Goal: Task Accomplishment & Management: Complete application form

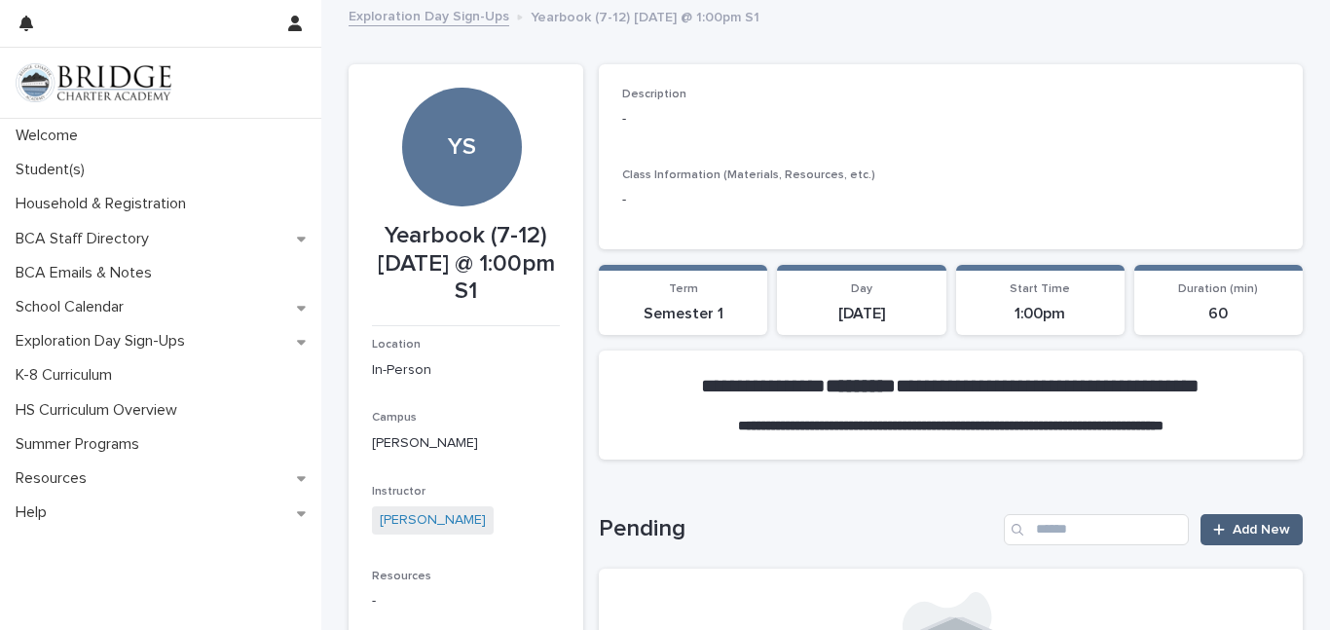
click at [1251, 536] on link "Add New" at bounding box center [1252, 529] width 102 height 31
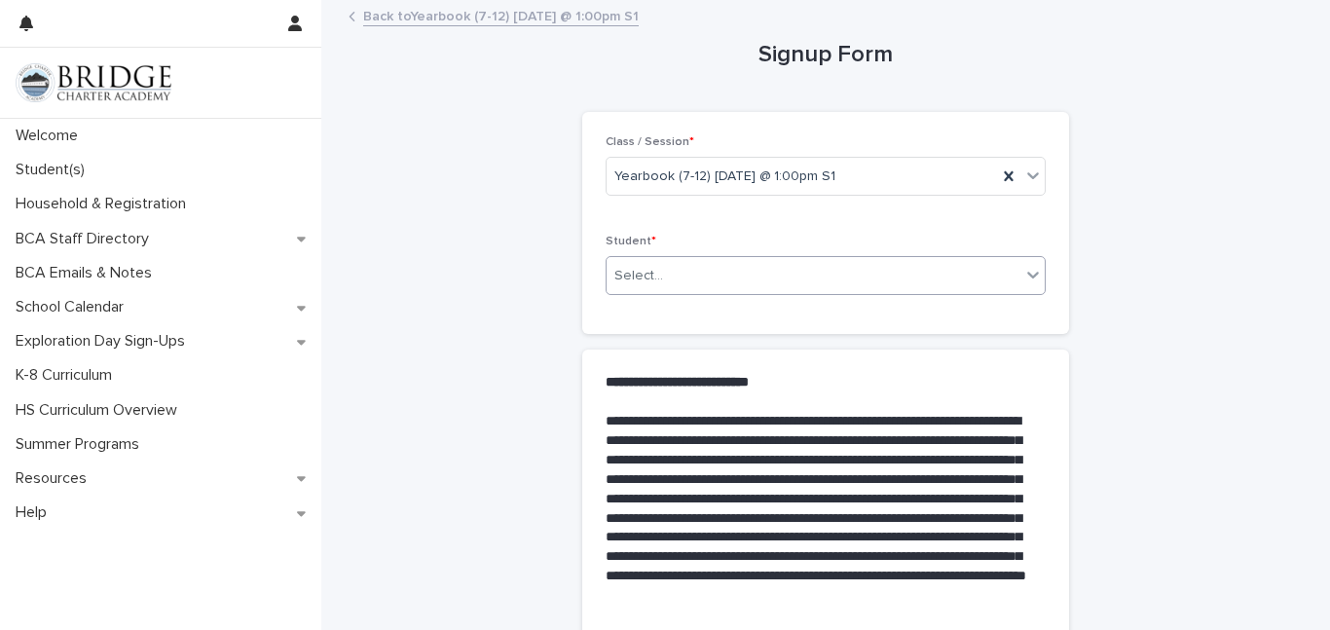
click at [675, 278] on div "Select..." at bounding box center [814, 276] width 414 height 32
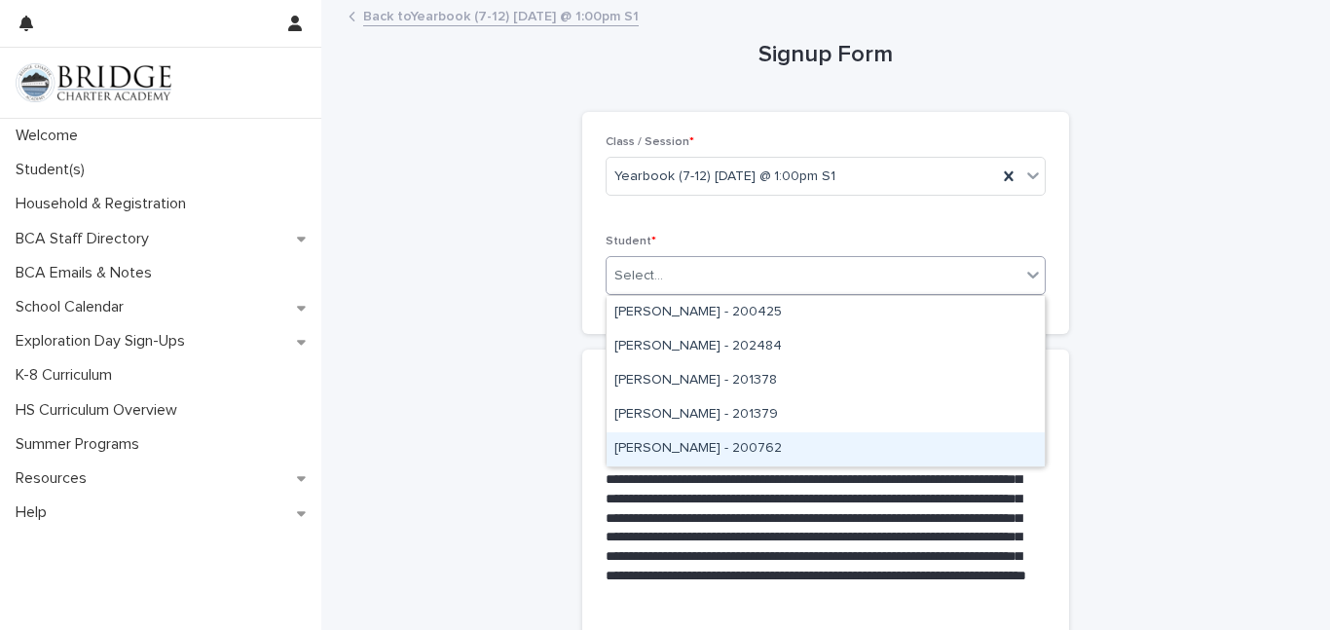
click at [663, 451] on div "[PERSON_NAME] - 200762" at bounding box center [826, 449] width 438 height 34
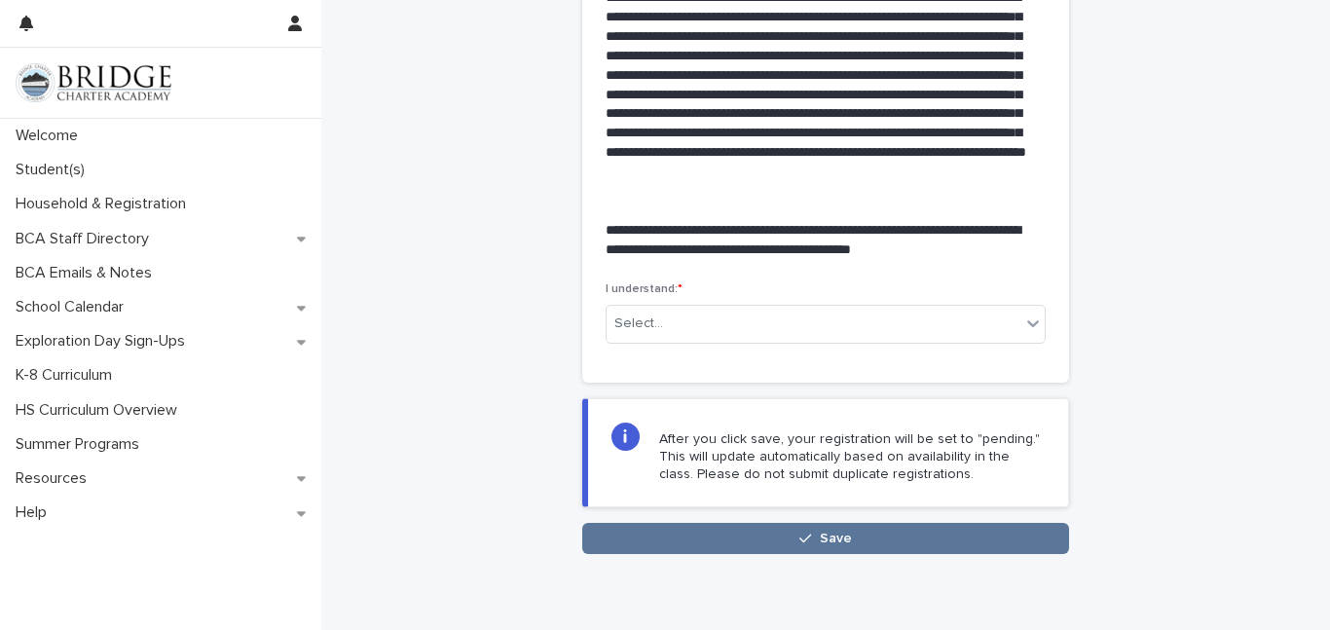
scroll to position [501, 0]
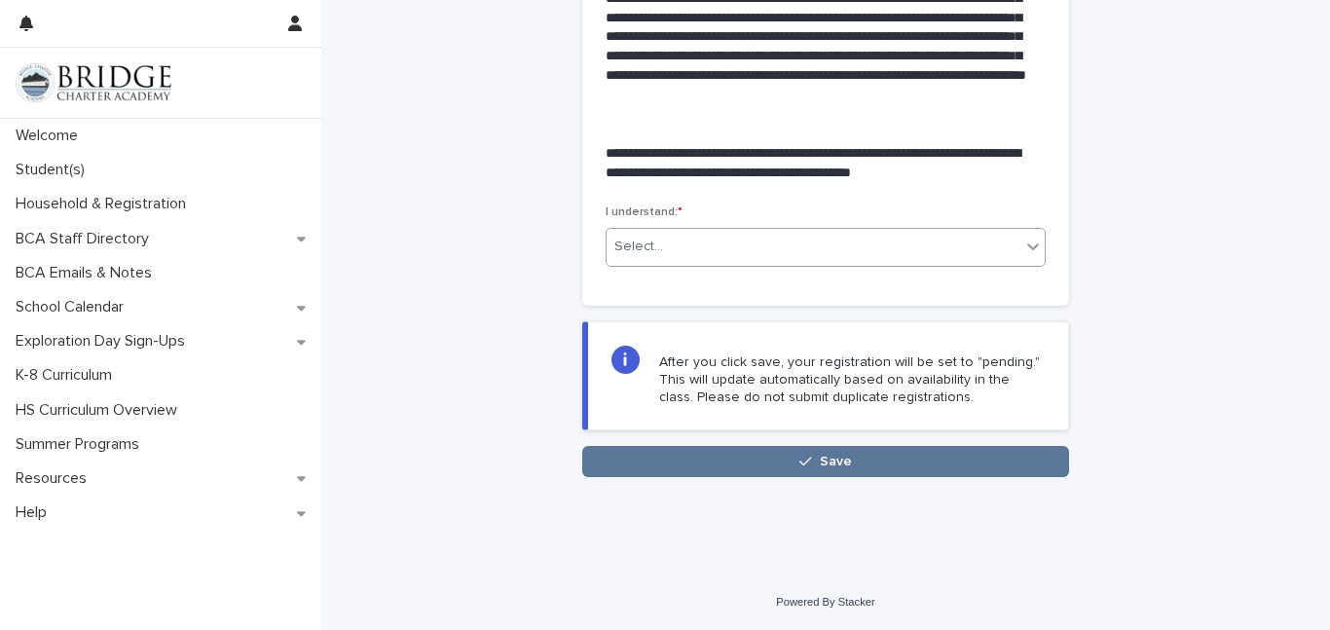
click at [639, 248] on div "Select..." at bounding box center [639, 247] width 49 height 20
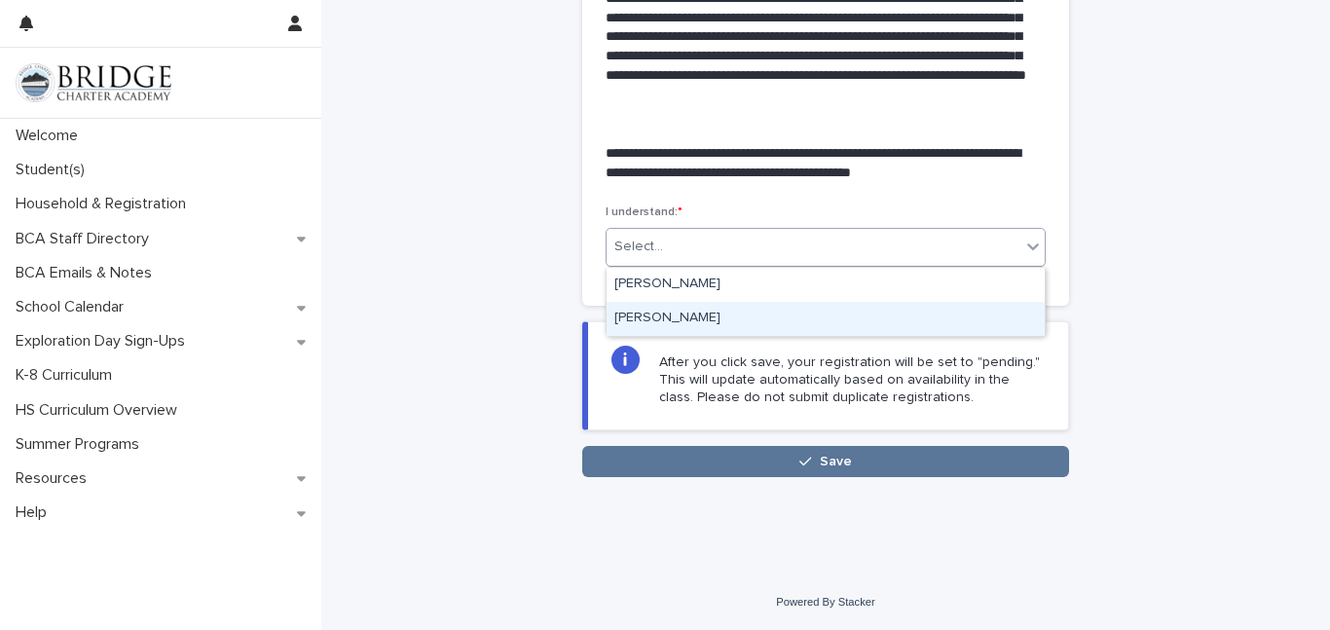
click at [642, 317] on div "[PERSON_NAME]" at bounding box center [826, 319] width 438 height 34
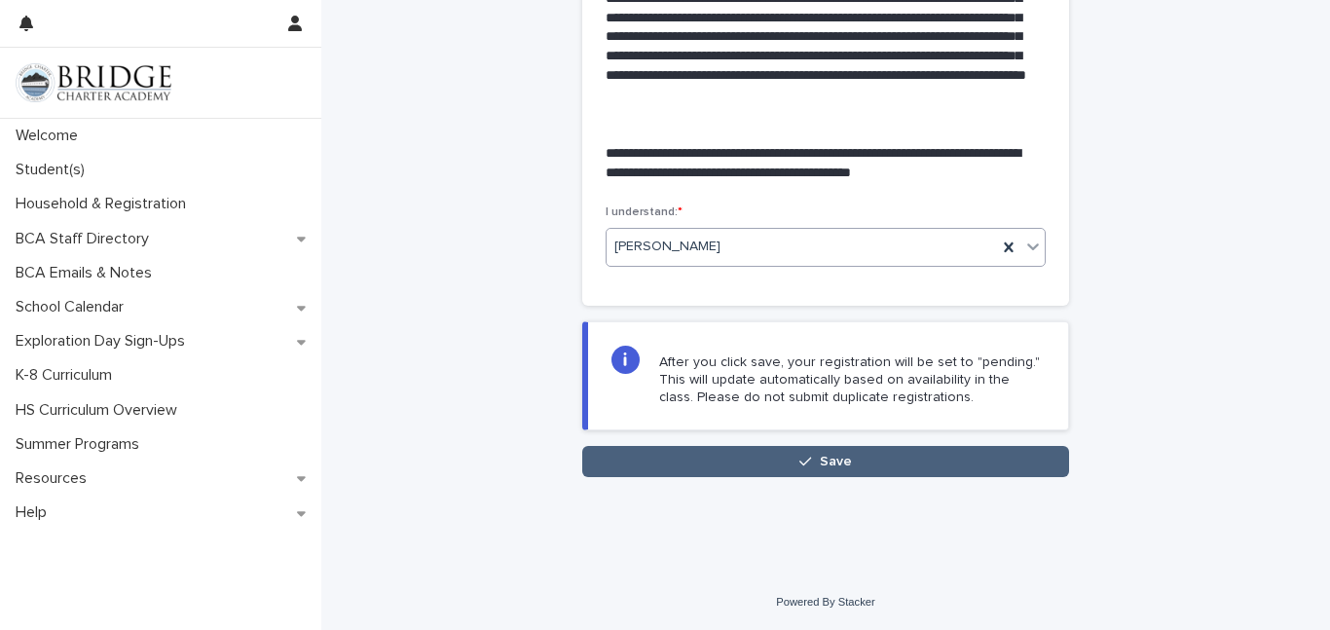
click at [683, 457] on button "Save" at bounding box center [825, 461] width 487 height 31
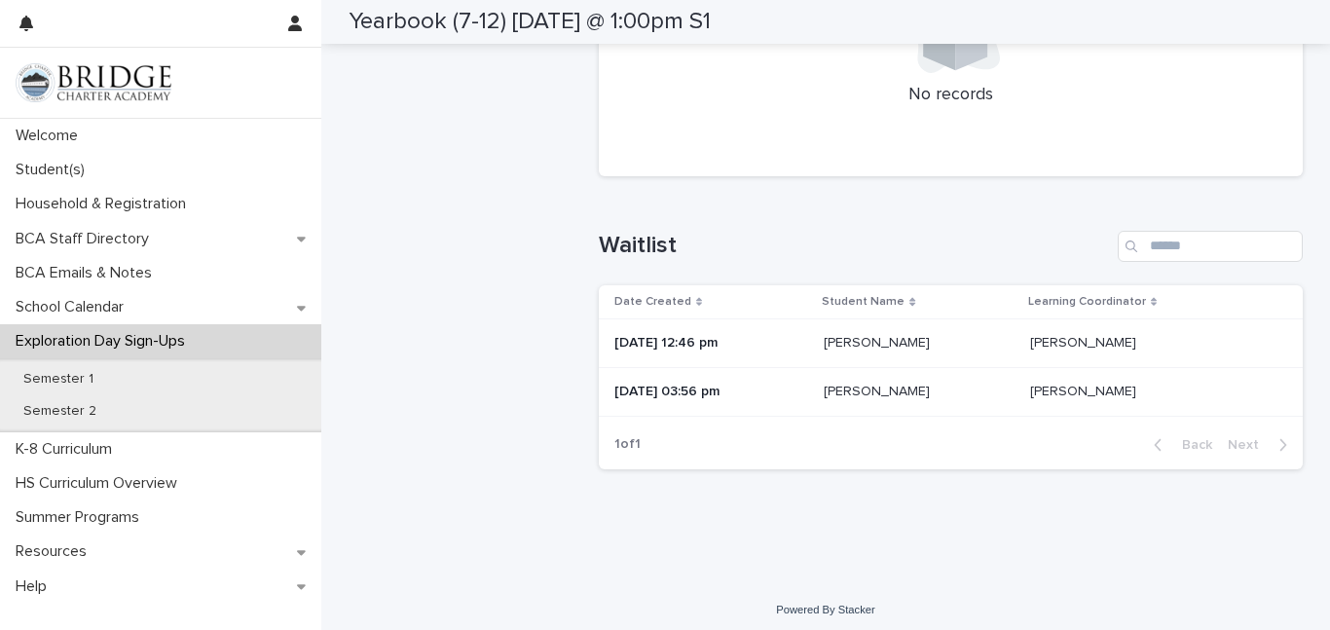
scroll to position [953, 0]
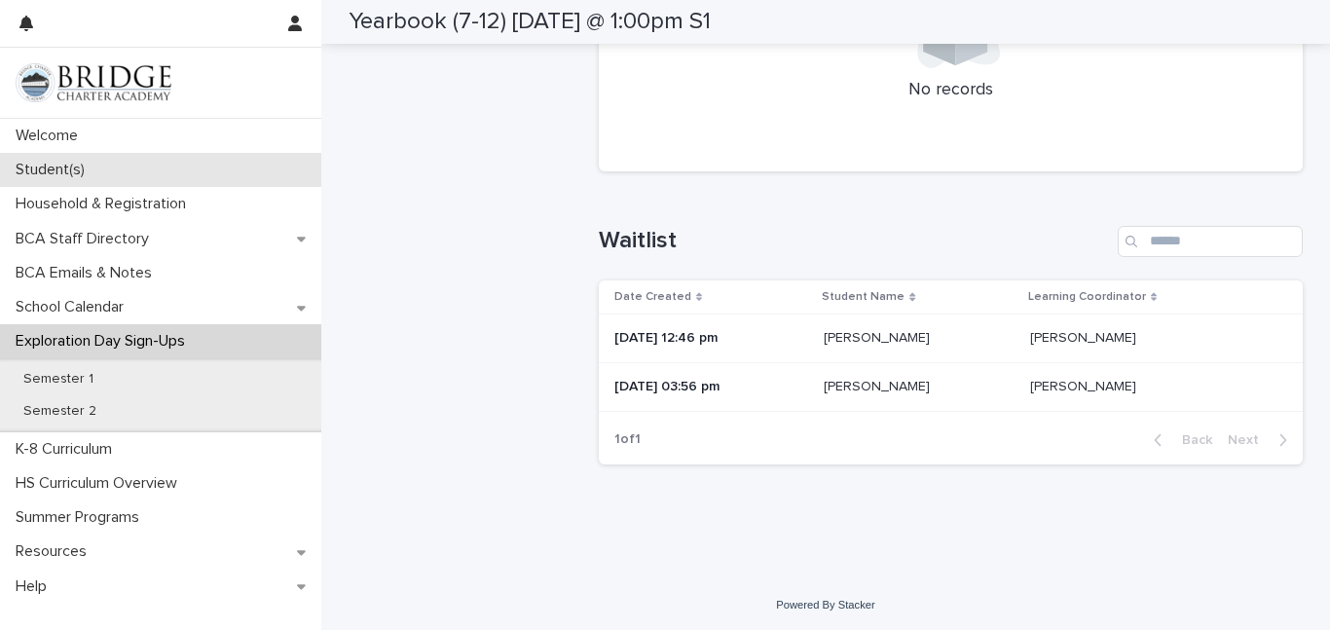
click at [60, 172] on p "Student(s)" at bounding box center [54, 170] width 93 height 19
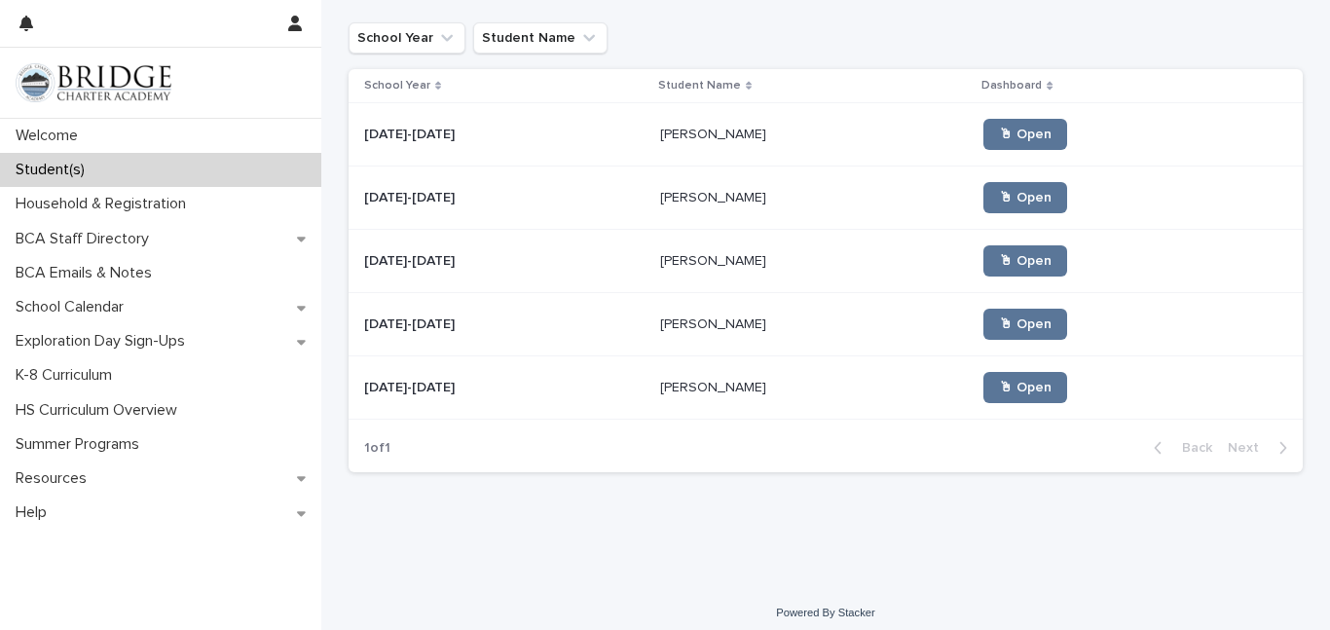
scroll to position [275, 0]
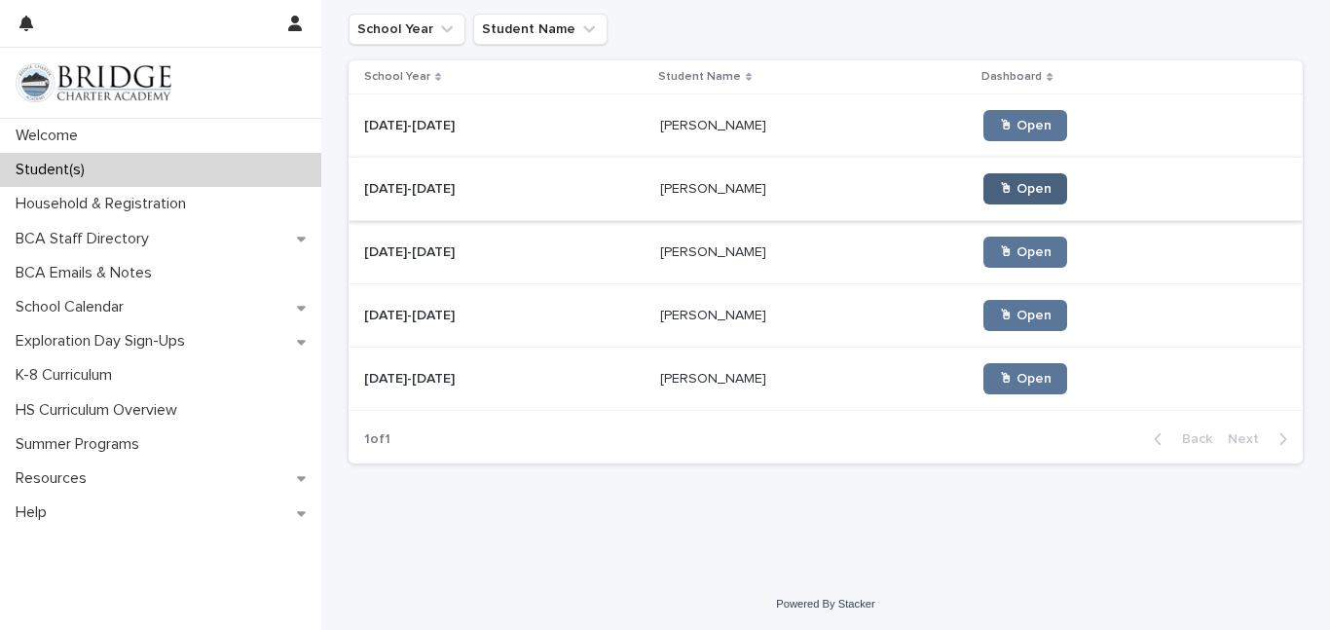
click at [999, 182] on span "🖱 Open" at bounding box center [1025, 189] width 53 height 14
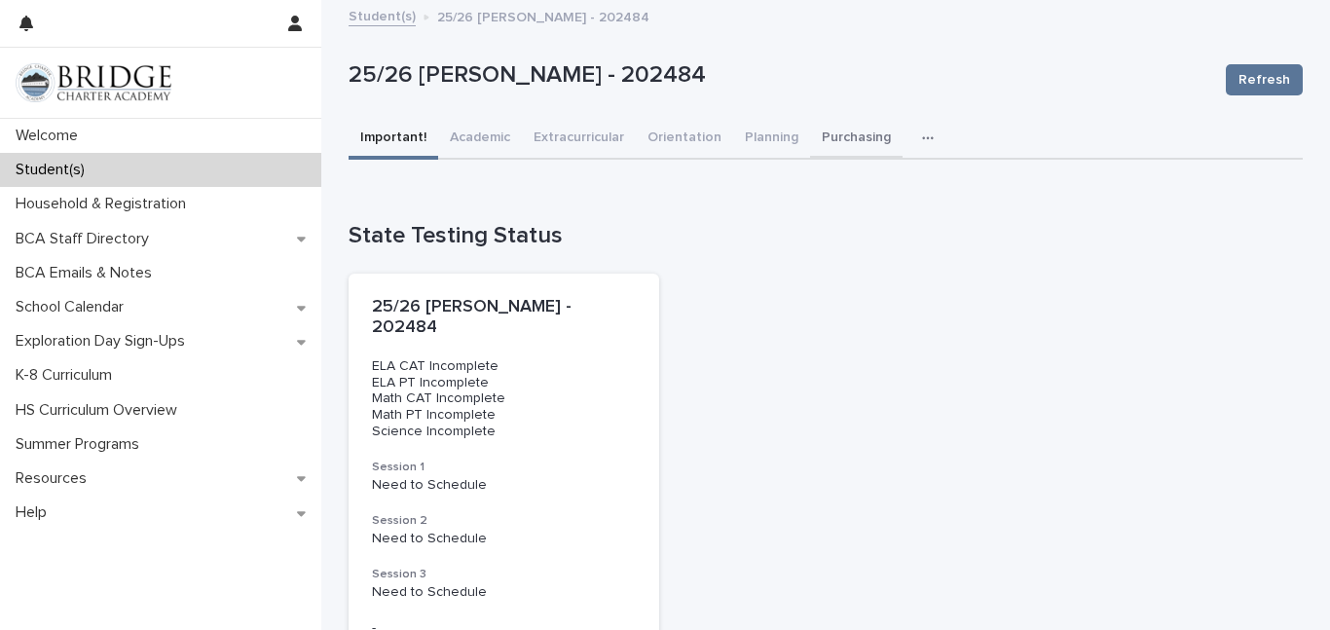
click at [839, 132] on button "Purchasing" at bounding box center [856, 139] width 93 height 41
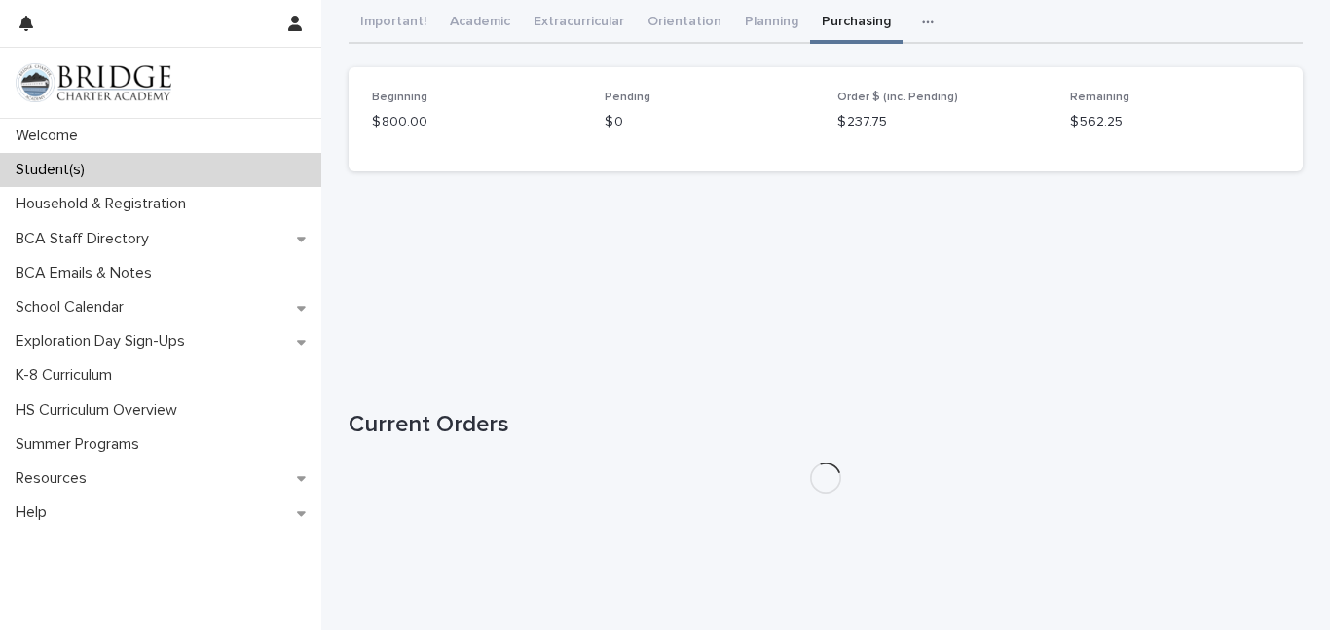
scroll to position [148, 0]
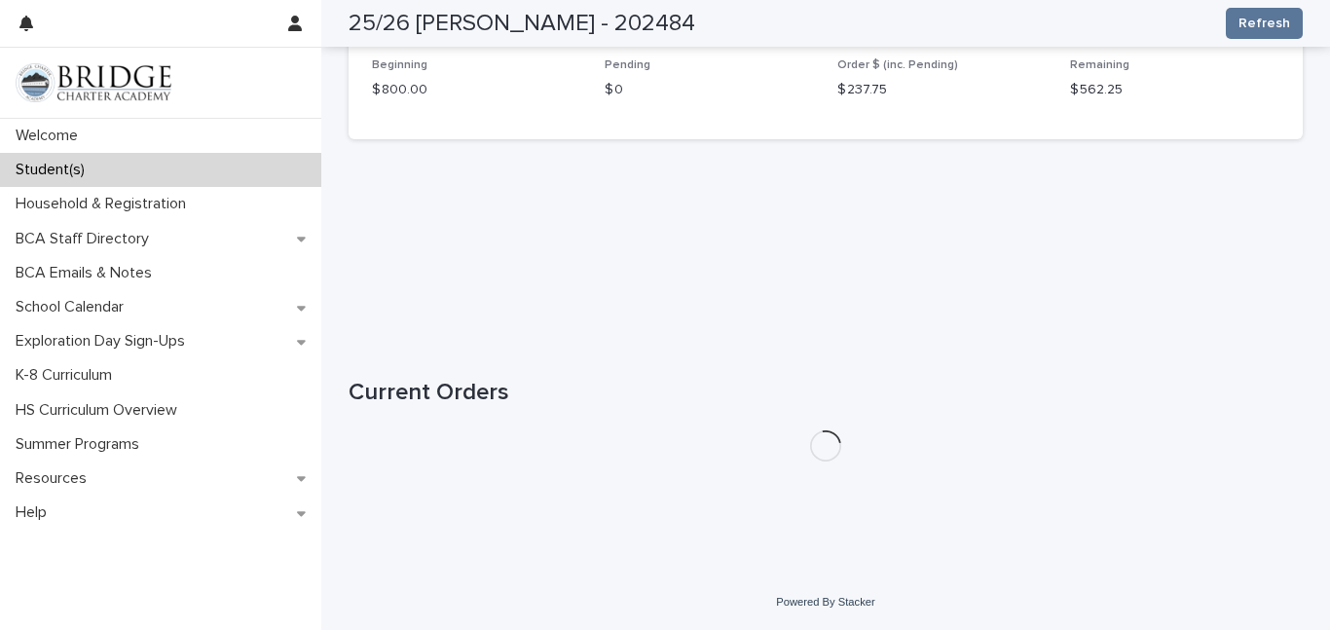
click at [839, 340] on div "Loading... Saving… Current Orders" at bounding box center [826, 408] width 954 height 137
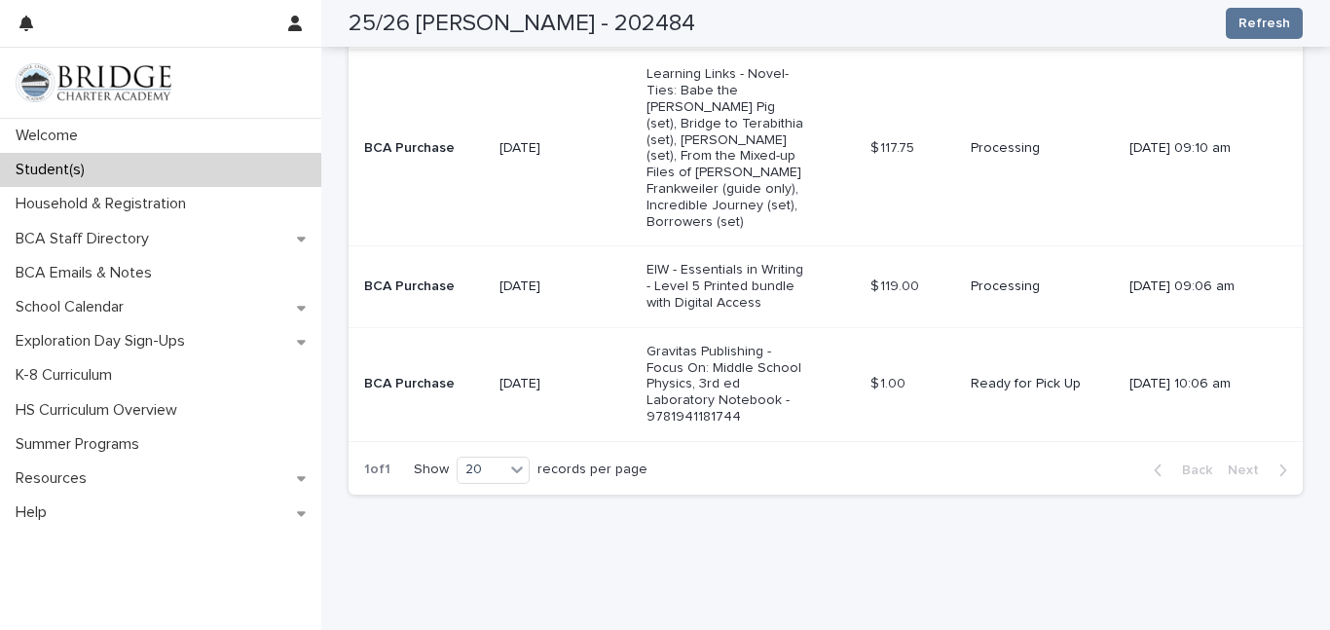
scroll to position [0, 0]
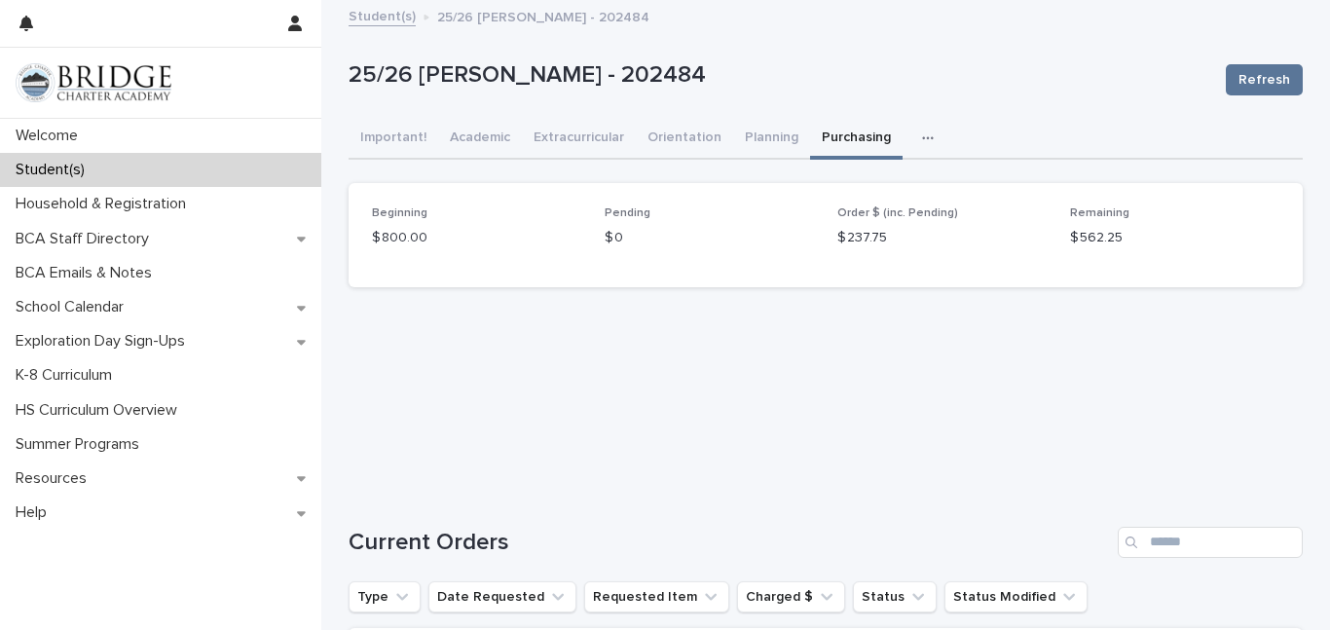
click at [364, 19] on link "Student(s)" at bounding box center [382, 15] width 67 height 22
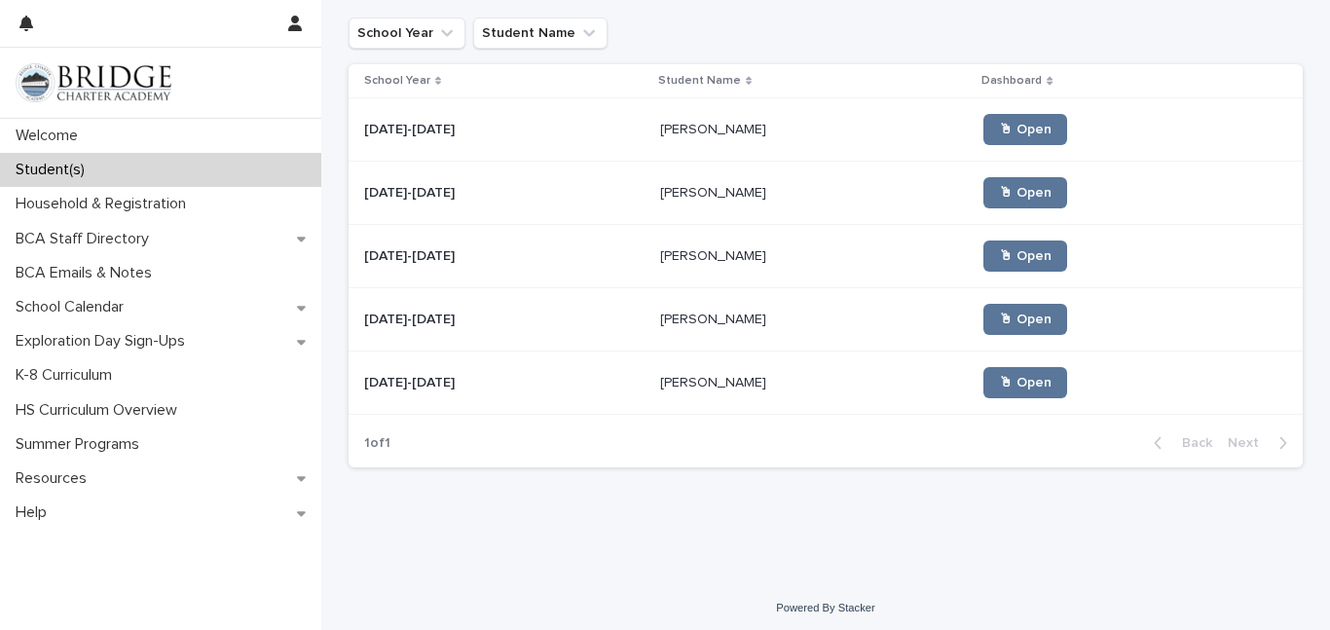
scroll to position [277, 0]
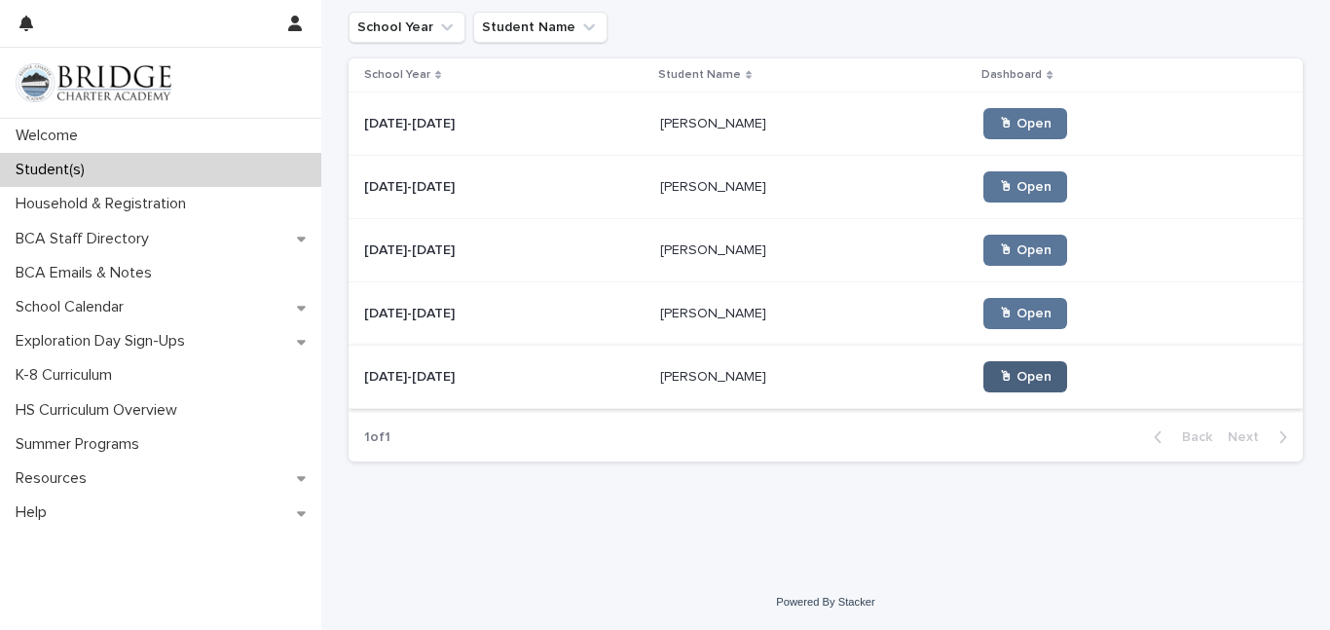
click at [984, 387] on link "🖱 Open" at bounding box center [1026, 376] width 84 height 31
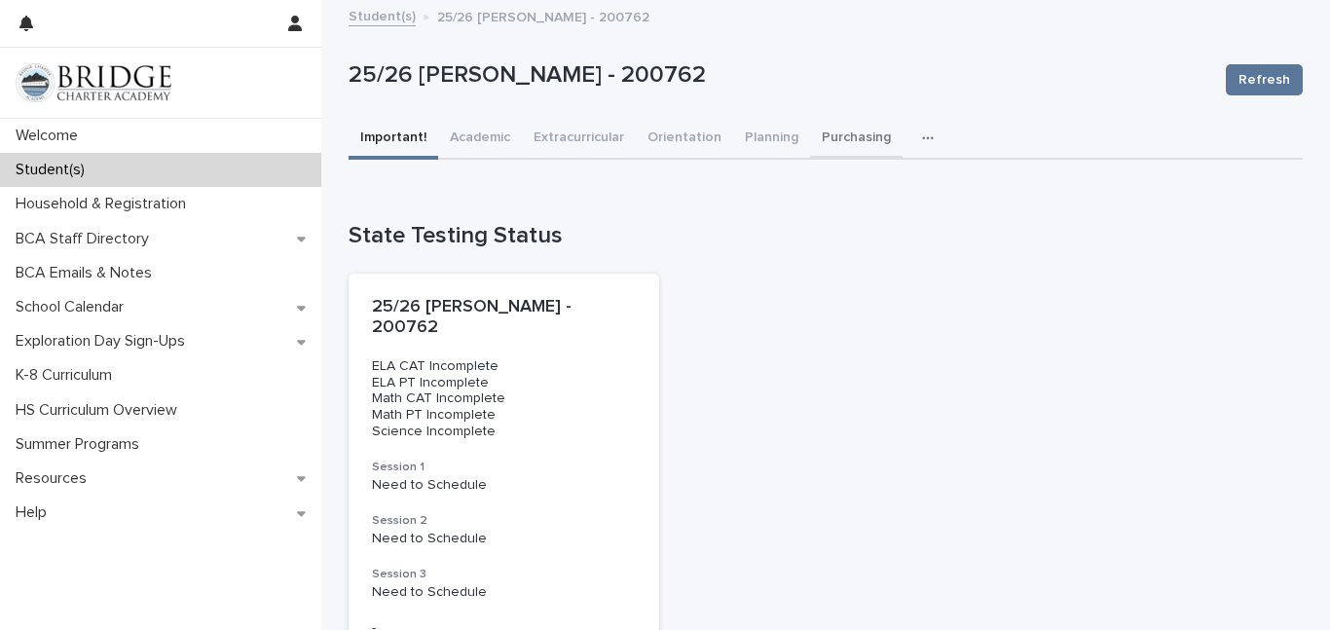
click at [838, 139] on button "Purchasing" at bounding box center [856, 139] width 93 height 41
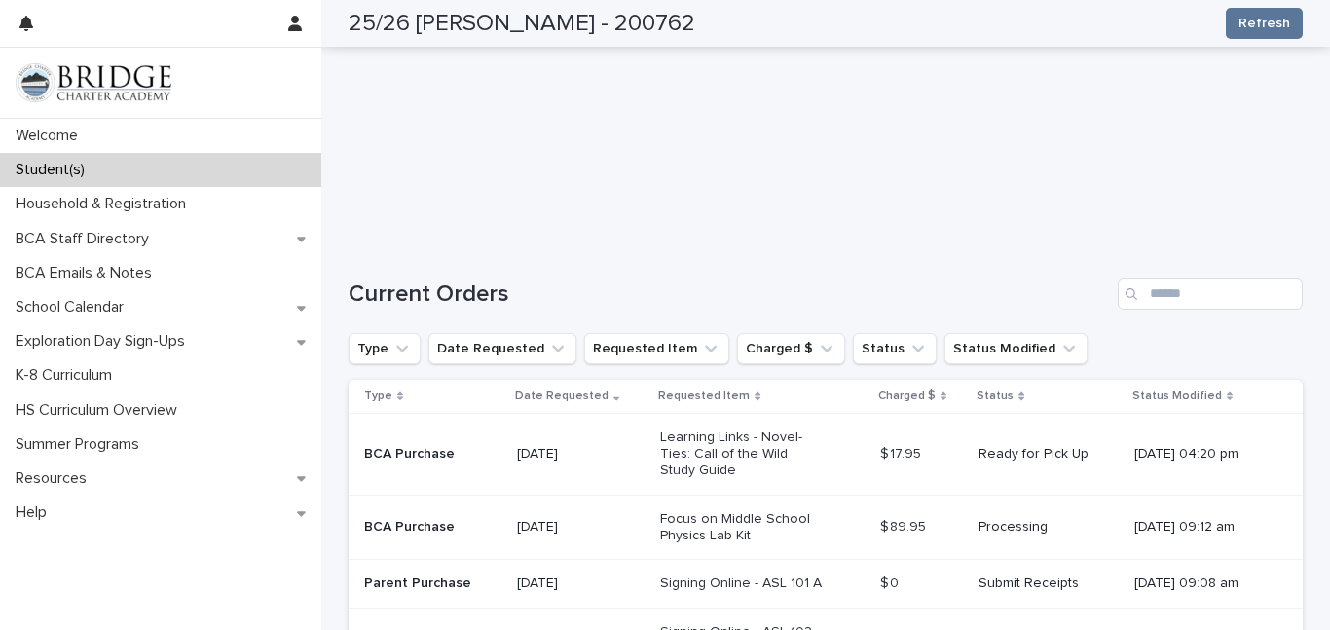
scroll to position [239, 0]
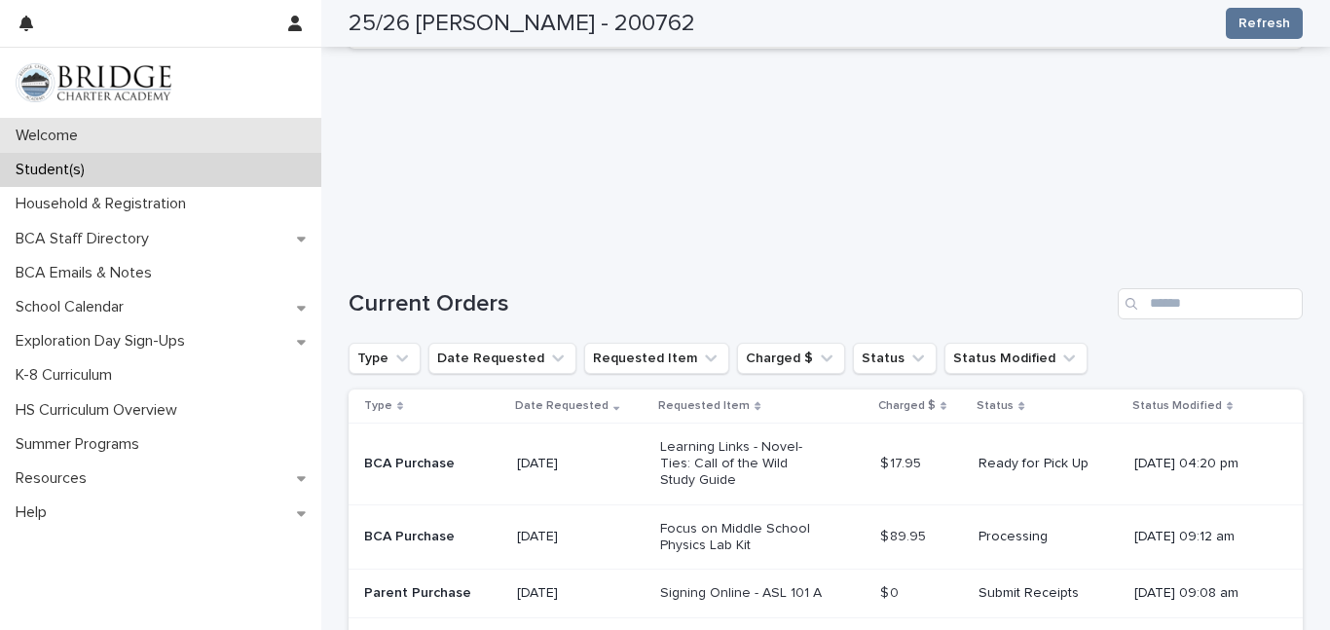
click at [74, 136] on p "Welcome" at bounding box center [51, 136] width 86 height 19
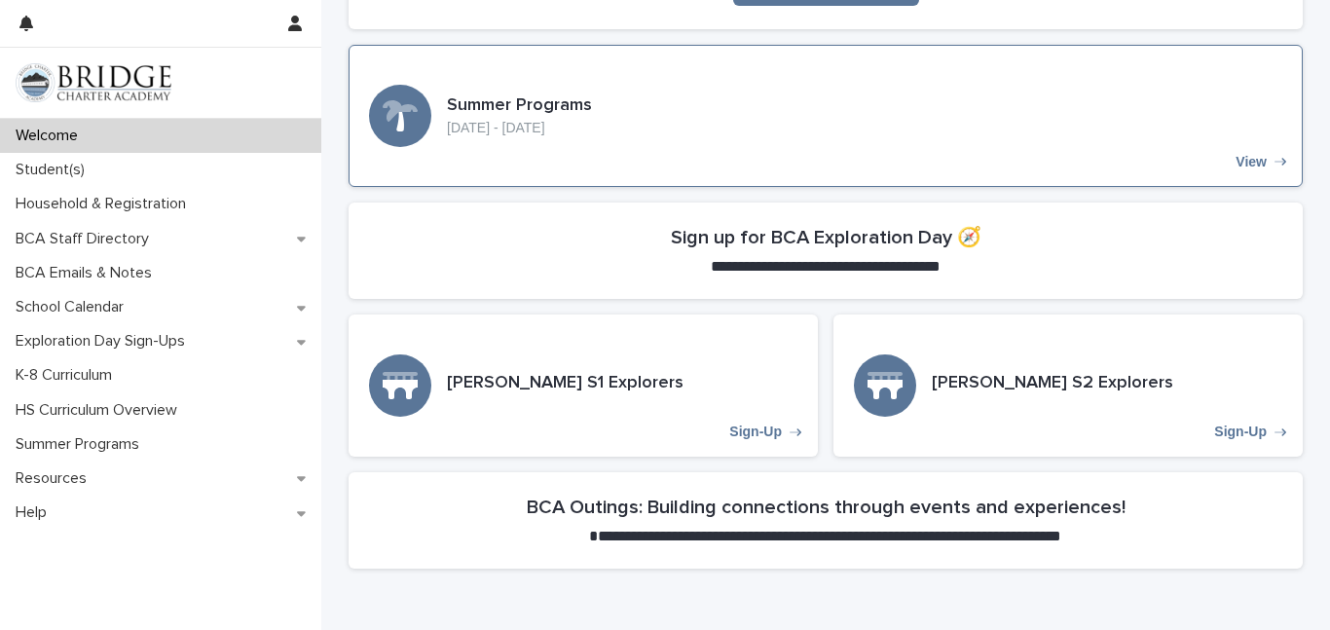
scroll to position [489, 0]
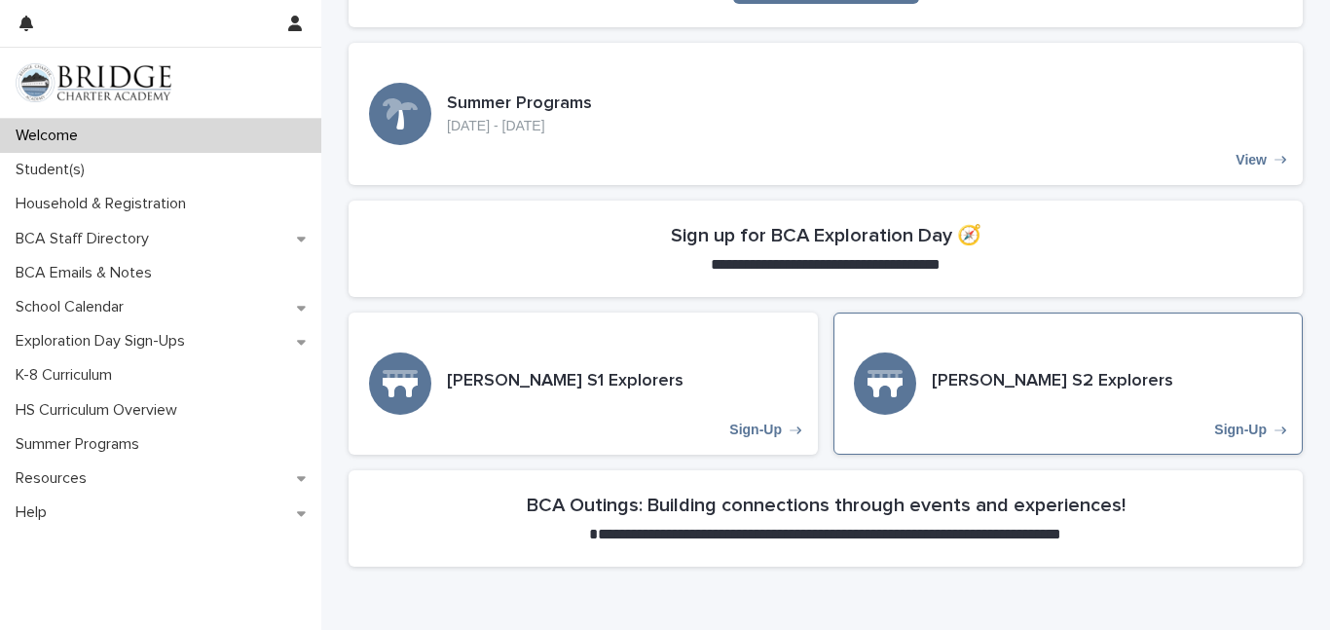
click at [1192, 386] on div "[PERSON_NAME] S2 Explorers Sign-Up" at bounding box center [1068, 384] width 469 height 142
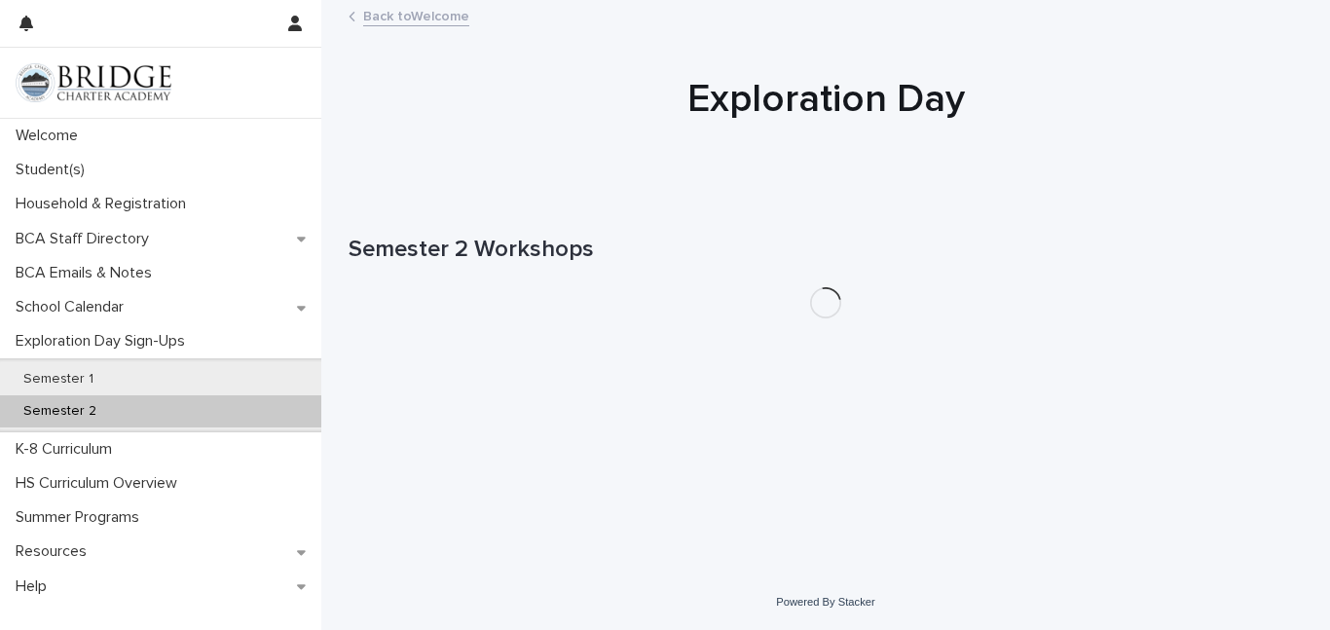
click at [1192, 386] on div "Loading... Saving… Loading... Saving… Semester 2 Workshops" at bounding box center [826, 361] width 974 height 329
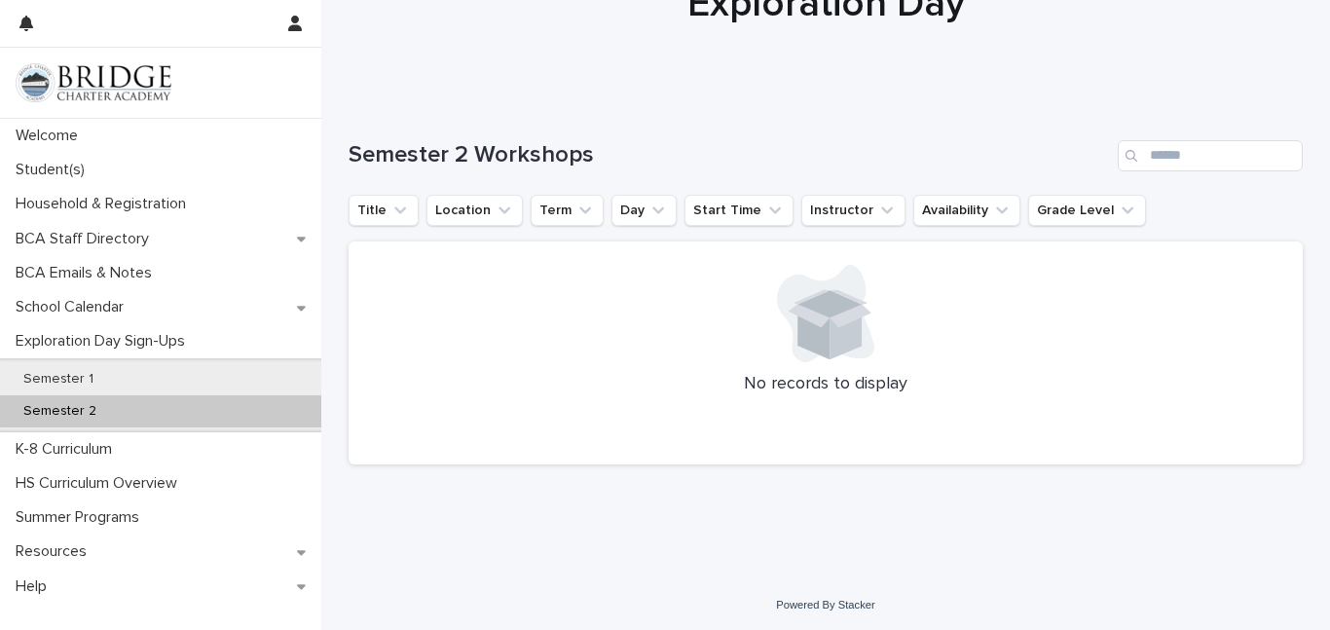
scroll to position [98, 0]
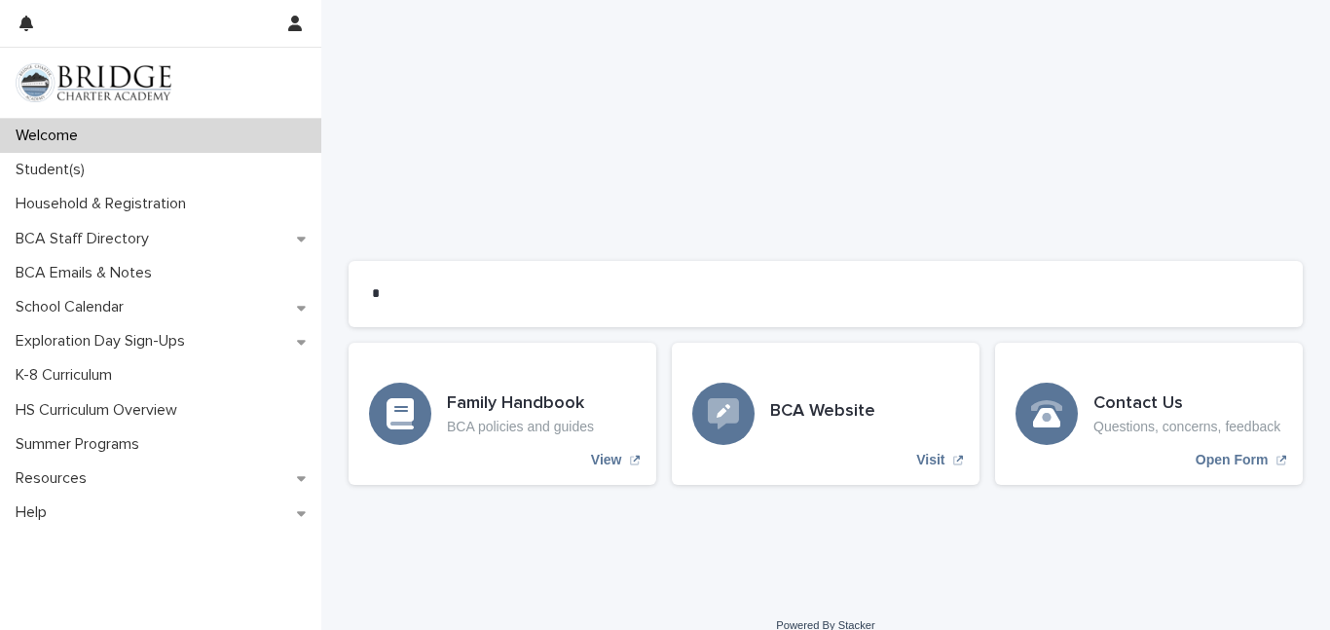
scroll to position [1613, 0]
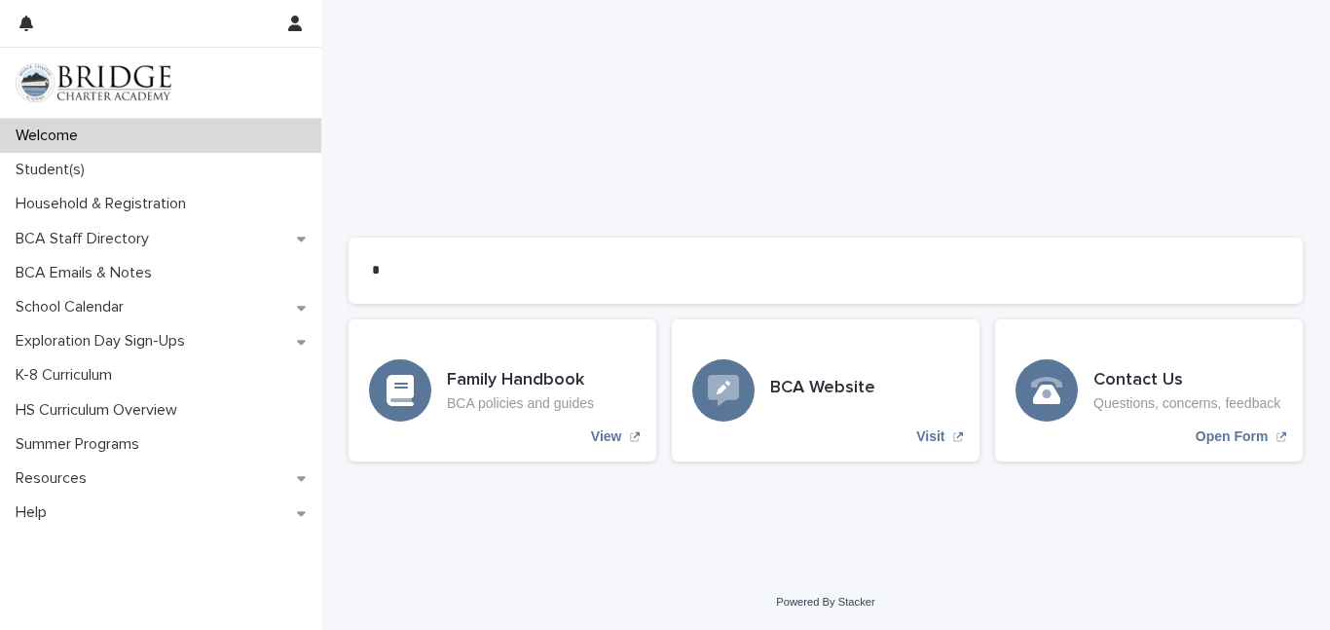
click at [888, 373] on div "BCA Website Visit" at bounding box center [826, 390] width 308 height 142
